Goal: Task Accomplishment & Management: Manage account settings

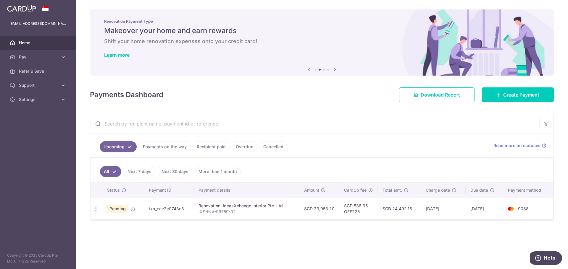
drag, startPoint x: 98, startPoint y: 210, endPoint x: 135, endPoint y: 212, distance: 37.3
click at [98, 210] on icon "button" at bounding box center [96, 209] width 6 height 6
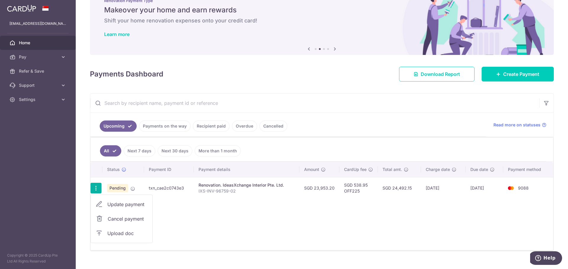
scroll to position [30, 0]
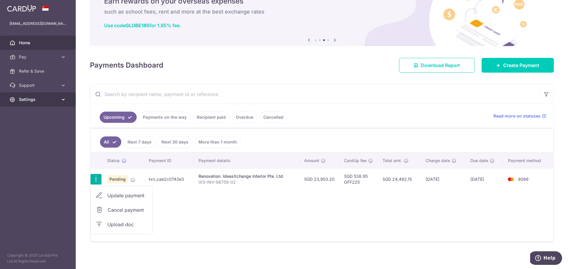
click at [65, 98] on icon at bounding box center [63, 100] width 6 height 6
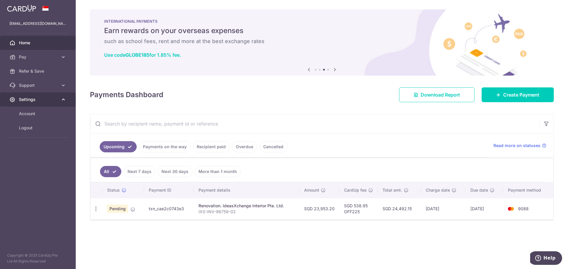
scroll to position [0, 0]
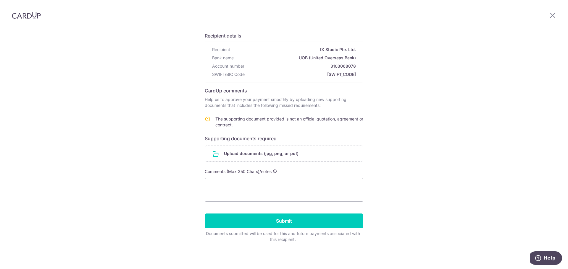
scroll to position [44, 0]
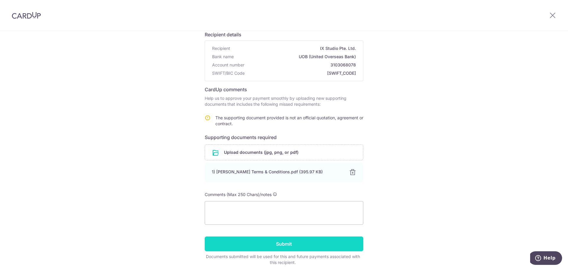
click at [292, 244] on input "Submit" at bounding box center [284, 244] width 158 height 15
